Goal: Check status: Check status

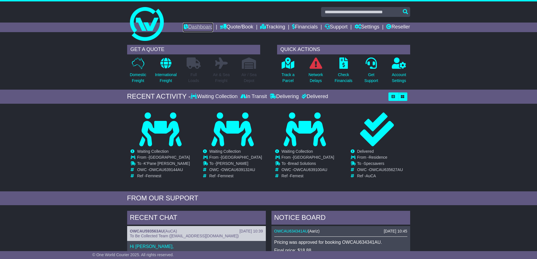
click at [190, 25] on link "Dashboard" at bounding box center [198, 28] width 30 height 10
click at [289, 78] on p "Track a Parcel" at bounding box center [288, 78] width 13 height 12
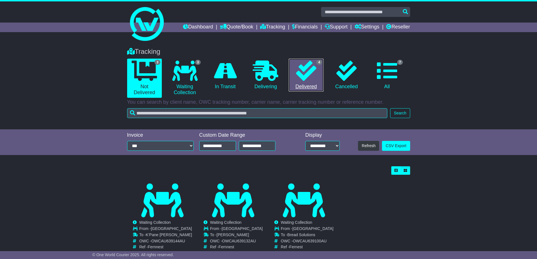
click at [305, 85] on link "4 Delivered" at bounding box center [306, 75] width 35 height 33
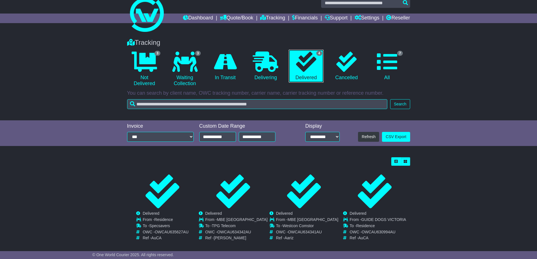
scroll to position [18, 0]
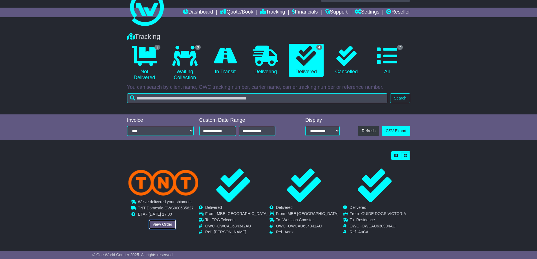
click at [158, 220] on link "View Order" at bounding box center [162, 225] width 27 height 10
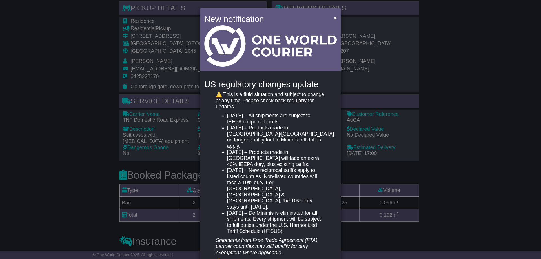
scroll to position [93, 0]
